Goal: Communication & Community: Share content

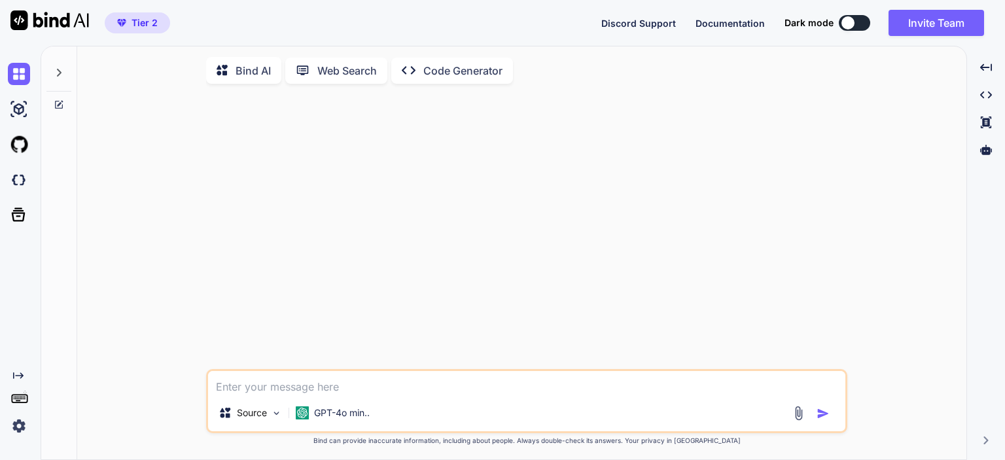
click at [56, 72] on icon at bounding box center [59, 72] width 10 height 10
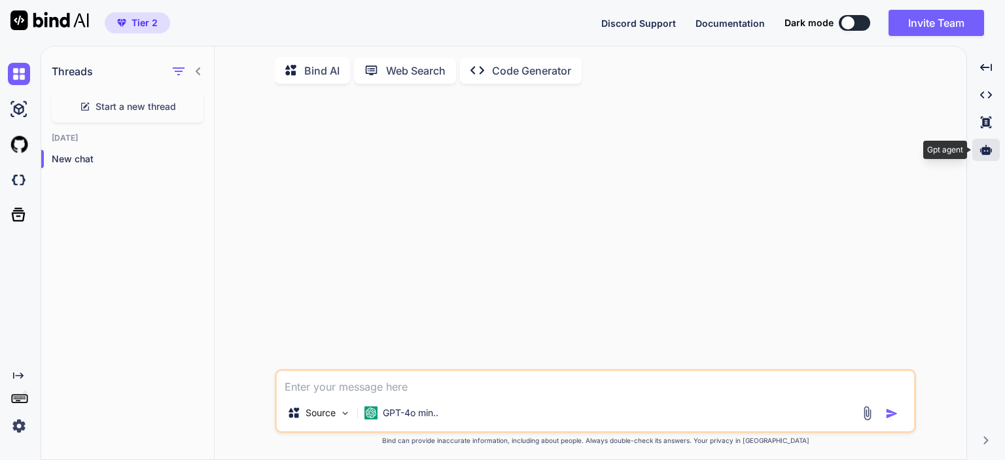
click at [988, 153] on icon at bounding box center [986, 150] width 12 height 10
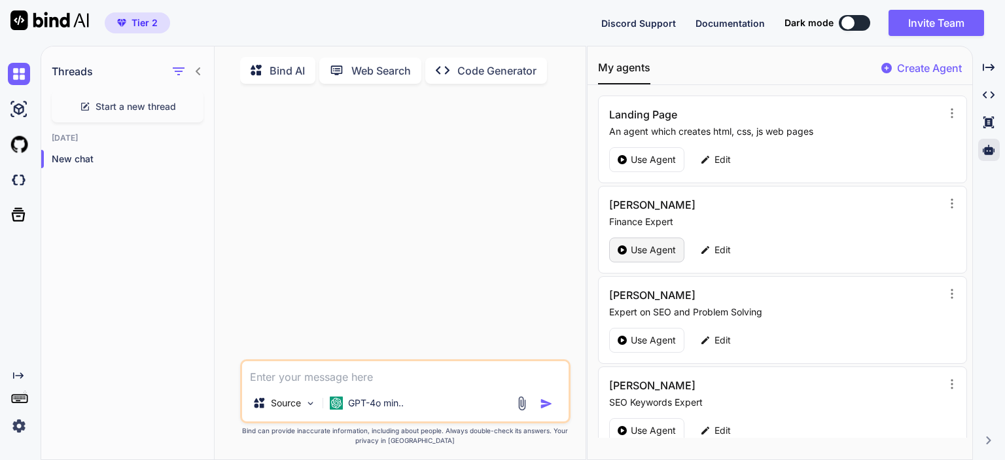
click at [636, 250] on p "Use Agent" at bounding box center [653, 249] width 45 height 13
type textarea "x"
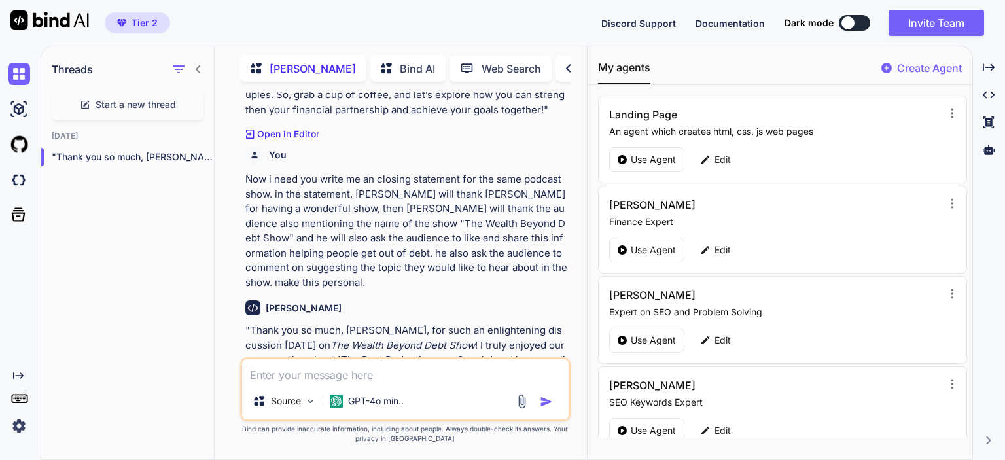
scroll to position [1803, 0]
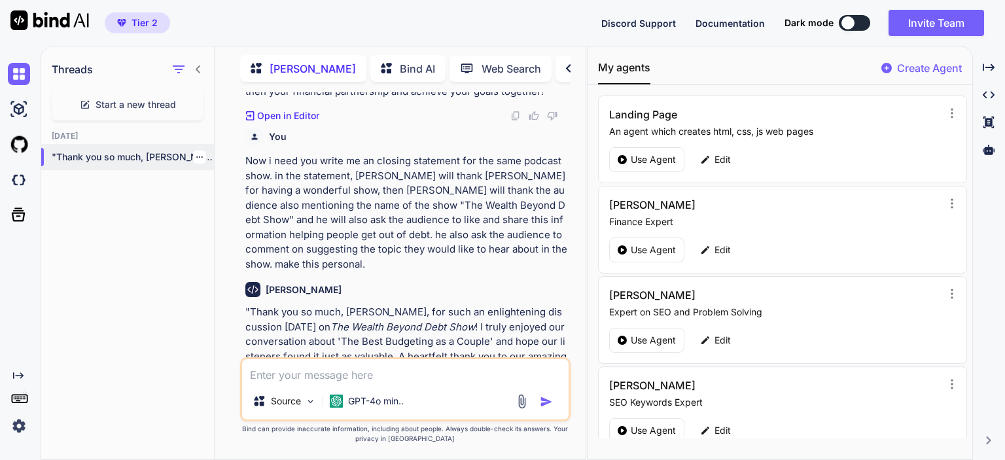
click at [90, 162] on div ""Thank you so much, [PERSON_NAME], for such..." at bounding box center [127, 157] width 173 height 26
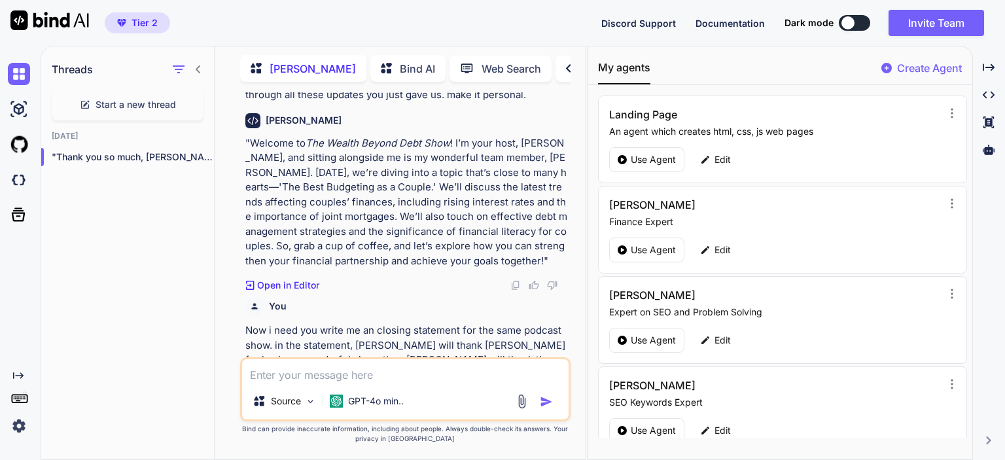
scroll to position [1614, 0]
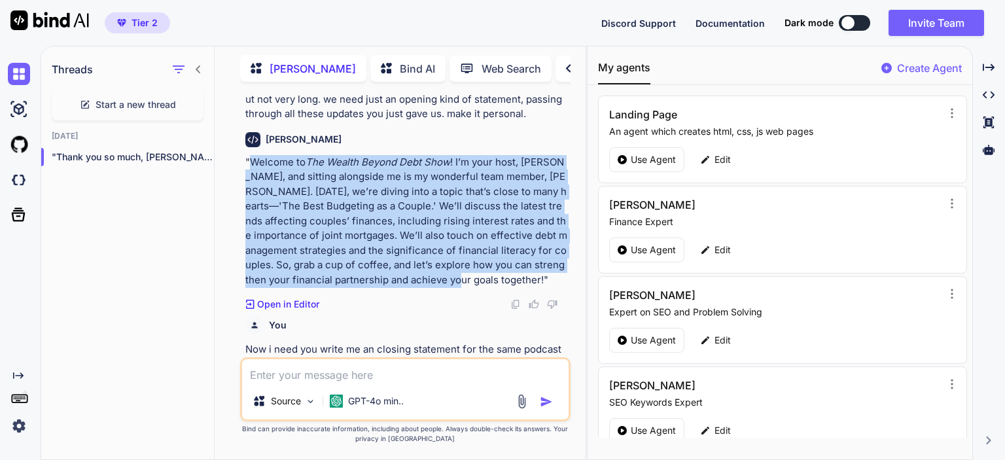
drag, startPoint x: 249, startPoint y: 131, endPoint x: 421, endPoint y: 249, distance: 208.8
click at [421, 249] on p ""Welcome to The Wealth Beyond Debt Show ! I’m your host, [PERSON_NAME], and sit…" at bounding box center [406, 221] width 322 height 133
copy p "Welcome to The Wealth Beyond Debt Show ! I’m your host, [PERSON_NAME], and sitt…"
